Goal: Understand process/instructions: Learn about a topic

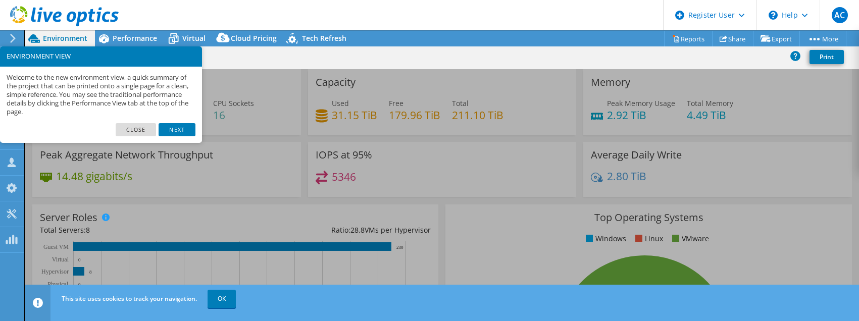
select select "USWest"
select select "USD"
click at [170, 127] on link "Next" at bounding box center [177, 129] width 36 height 13
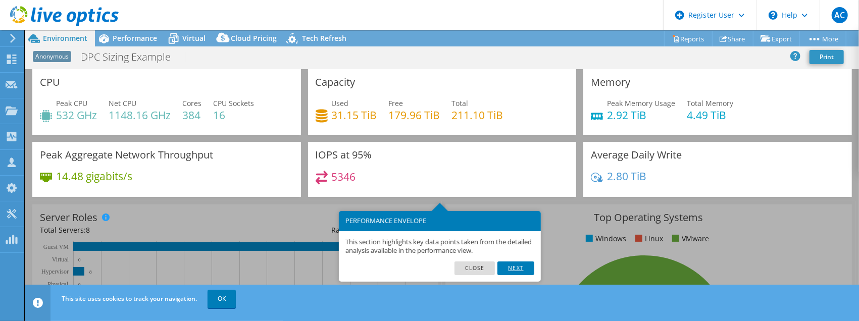
click at [518, 270] on link "Next" at bounding box center [515, 268] width 36 height 13
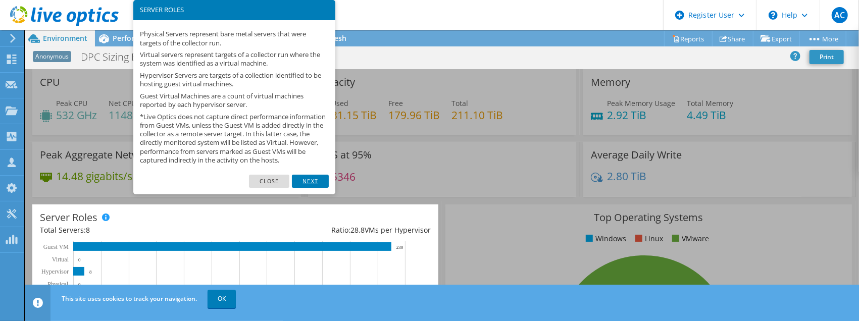
click at [322, 188] on link "Next" at bounding box center [310, 181] width 36 height 13
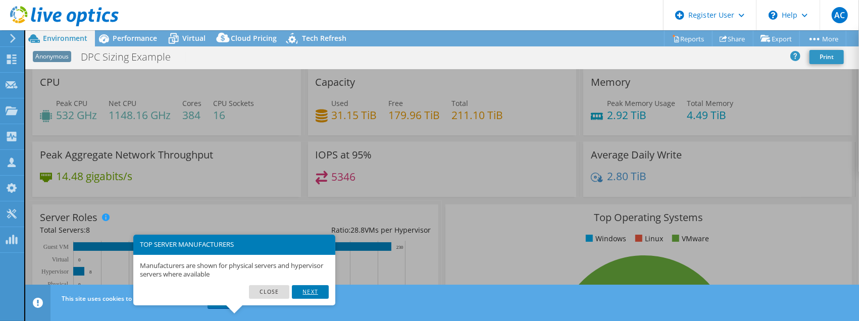
click at [312, 295] on link "Next" at bounding box center [310, 291] width 36 height 13
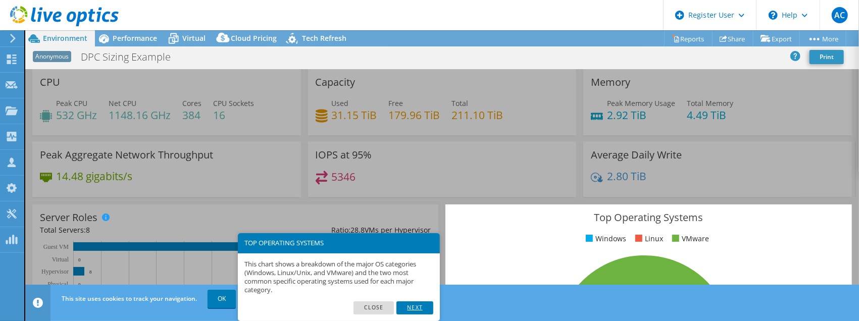
click at [419, 311] on link "Next" at bounding box center [414, 307] width 36 height 13
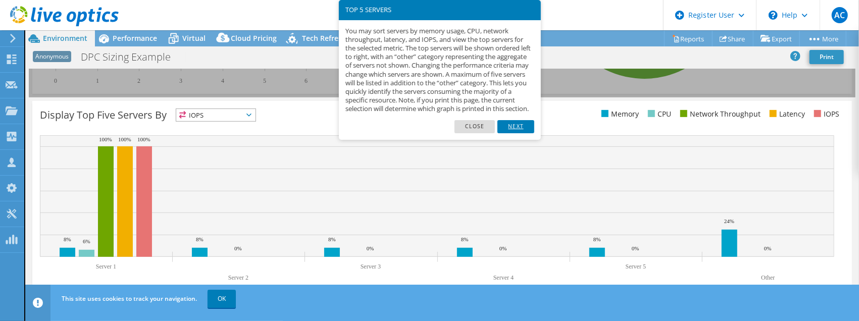
click at [521, 133] on link "Next" at bounding box center [515, 126] width 36 height 13
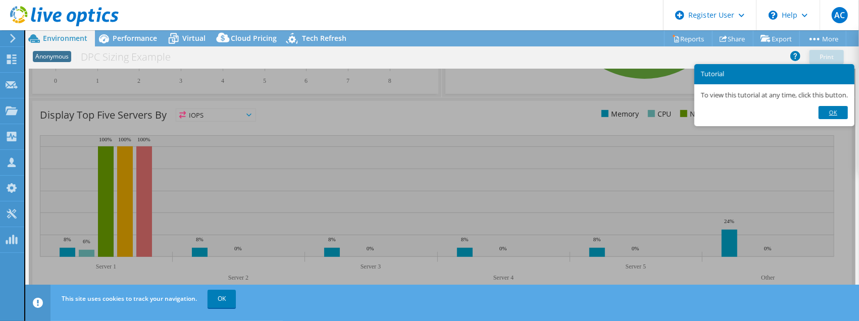
click at [840, 114] on link "Ok" at bounding box center [832, 112] width 29 height 13
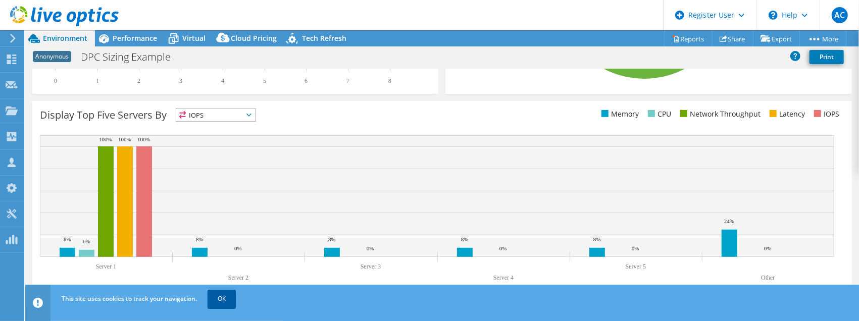
click at [225, 299] on link "OK" at bounding box center [222, 299] width 28 height 18
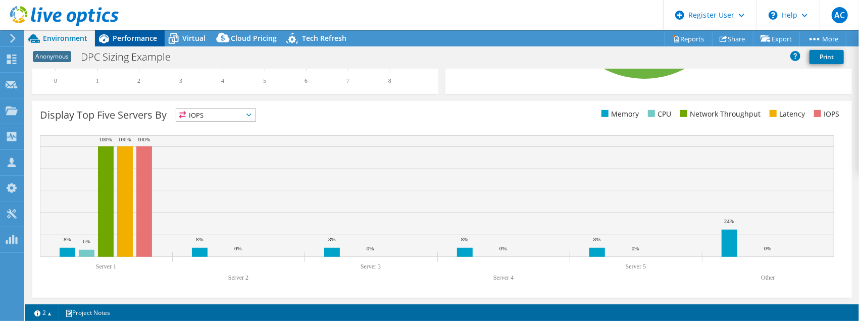
click at [124, 35] on span "Performance" at bounding box center [135, 38] width 44 height 10
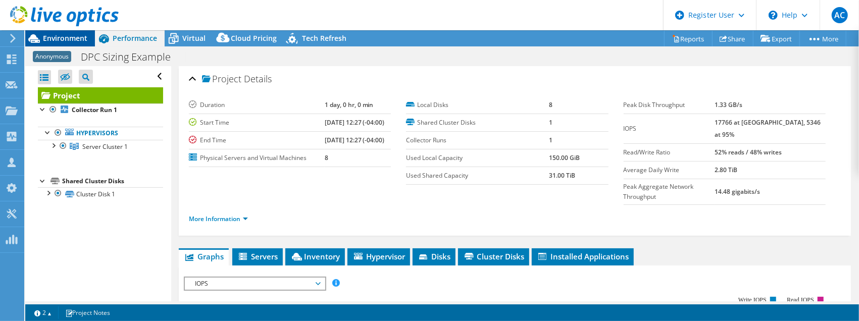
drag, startPoint x: 66, startPoint y: 35, endPoint x: 80, endPoint y: 37, distance: 14.3
click at [67, 35] on span "Environment" at bounding box center [65, 38] width 44 height 10
